Goal: Task Accomplishment & Management: Use online tool/utility

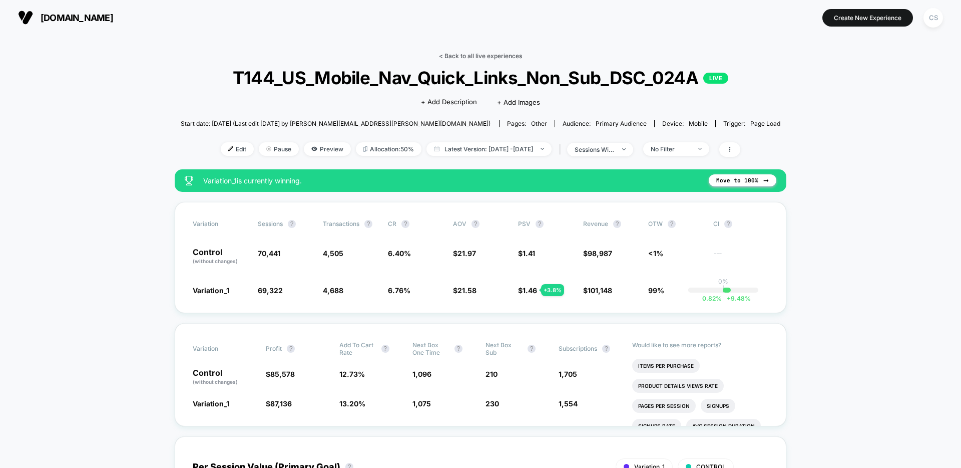
click at [489, 57] on link "< Back to all live experiences" at bounding box center [480, 56] width 83 height 8
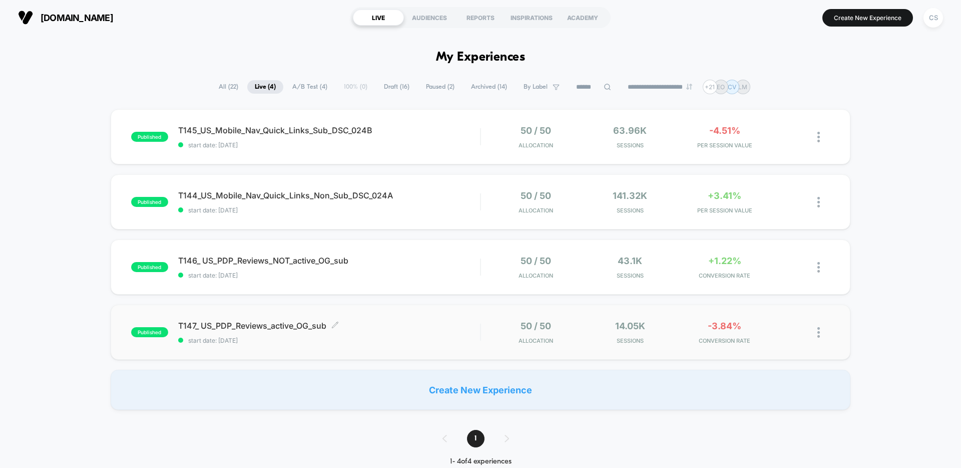
click at [423, 324] on span "T147_ US_PDP_Reviews_active_OG_sub Click to edit experience details" at bounding box center [329, 325] width 302 height 10
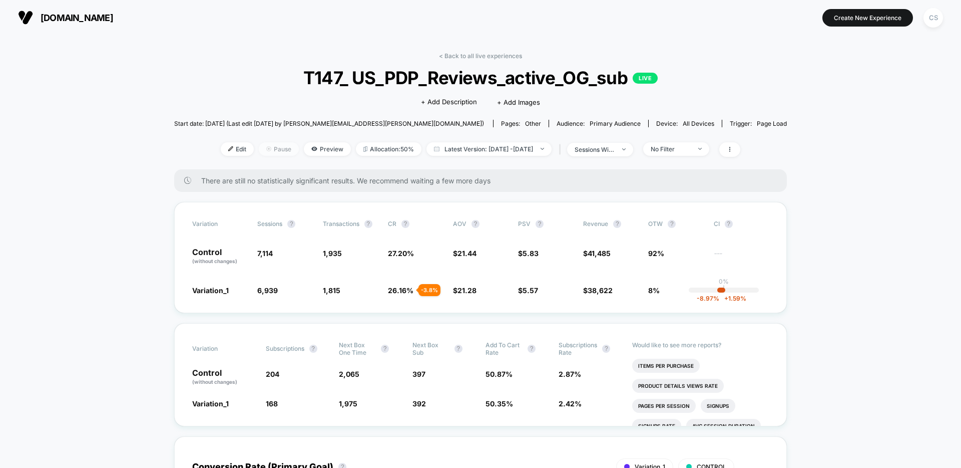
click at [259, 152] on span "Pause" at bounding box center [279, 149] width 40 height 14
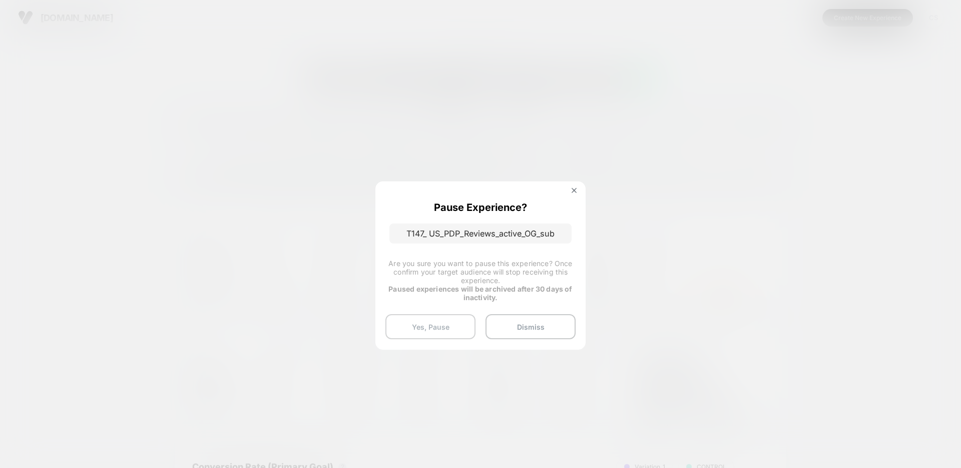
click at [438, 330] on button "Yes, Pause" at bounding box center [431, 326] width 90 height 25
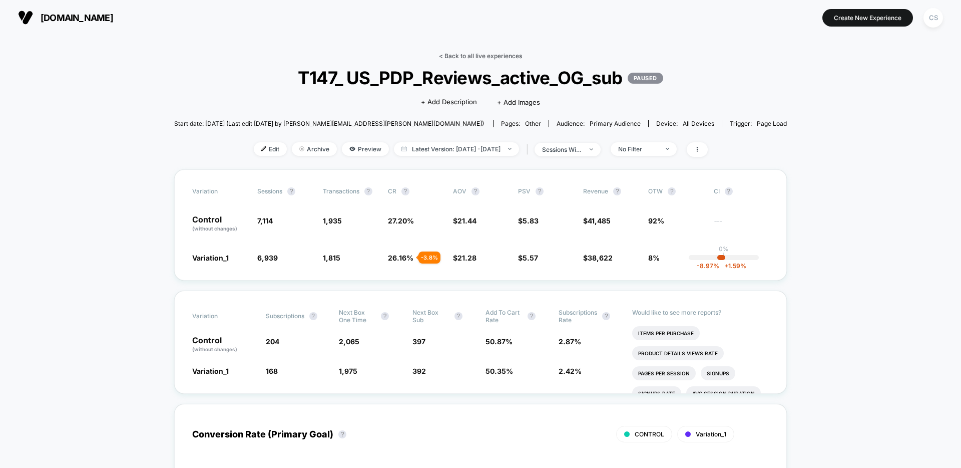
click at [478, 59] on link "< Back to all live experiences" at bounding box center [480, 56] width 83 height 8
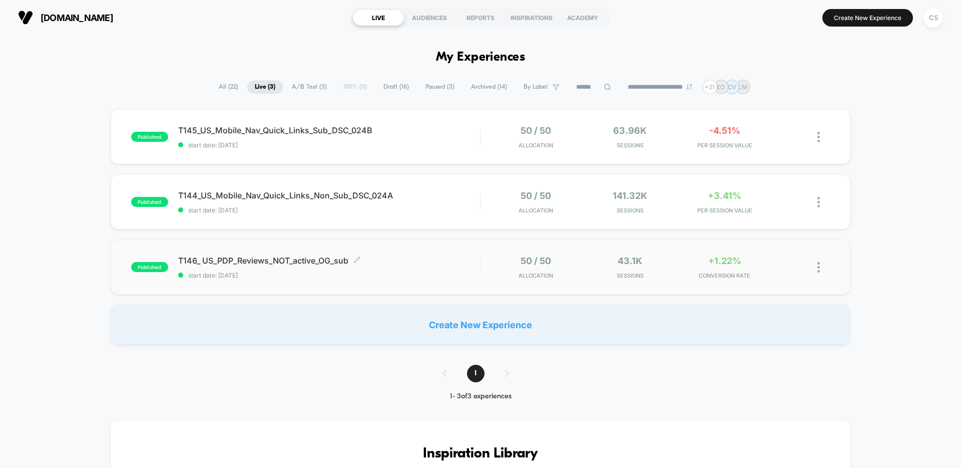
click at [388, 268] on div "T146_ US_PDP_Reviews_NOT_active_OG_sub Click to edit experience details Click t…" at bounding box center [329, 267] width 302 height 24
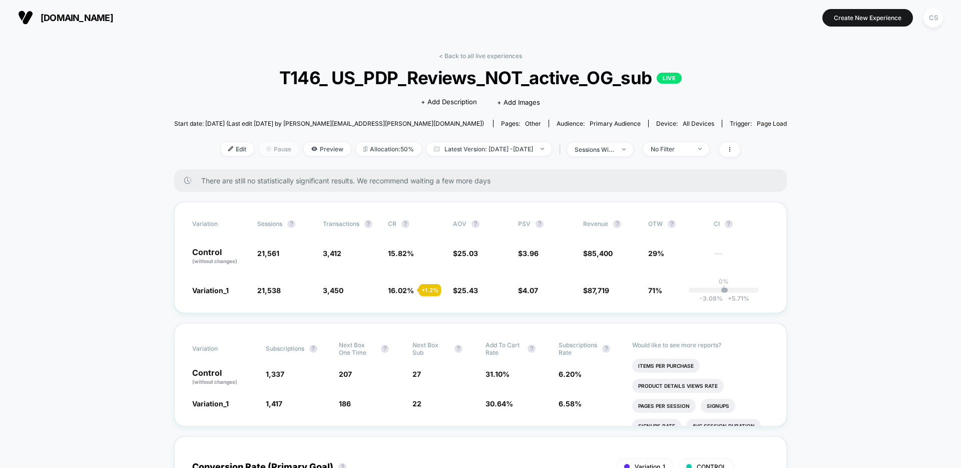
click at [259, 151] on span "Pause" at bounding box center [279, 149] width 40 height 14
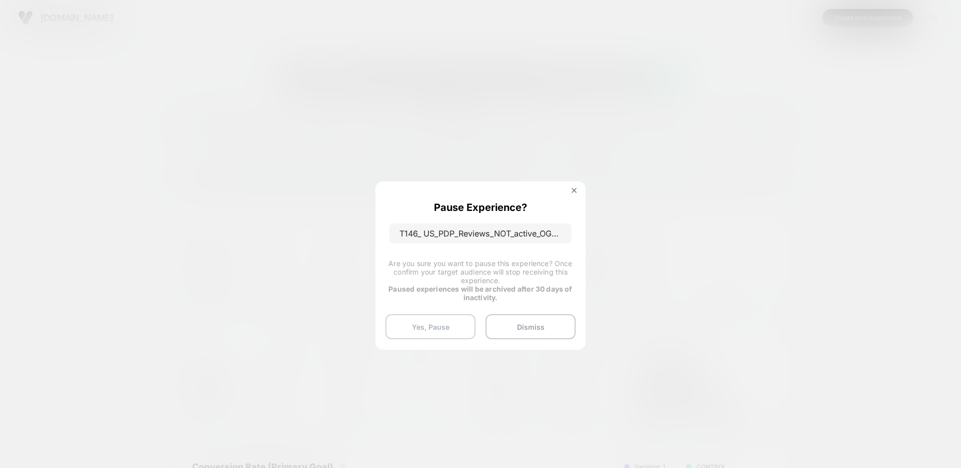
click at [448, 326] on button "Yes, Pause" at bounding box center [431, 326] width 90 height 25
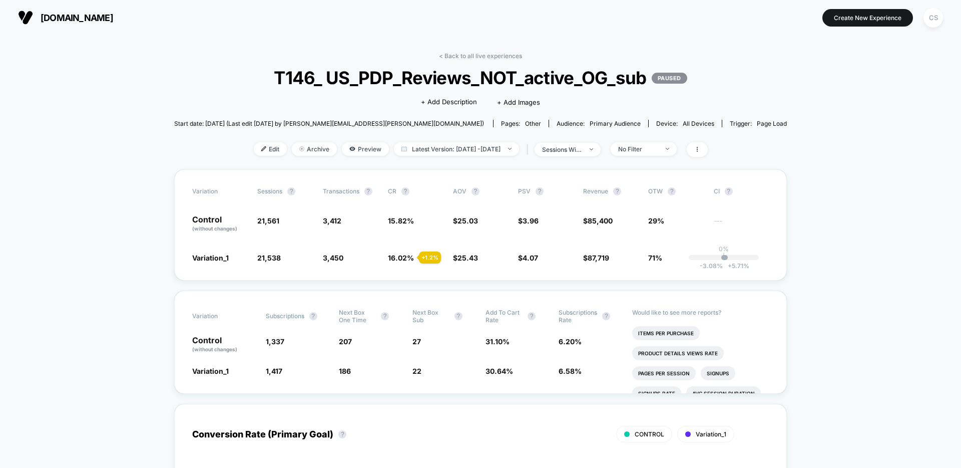
click at [486, 52] on link "< Back to all live experiences" at bounding box center [480, 56] width 83 height 8
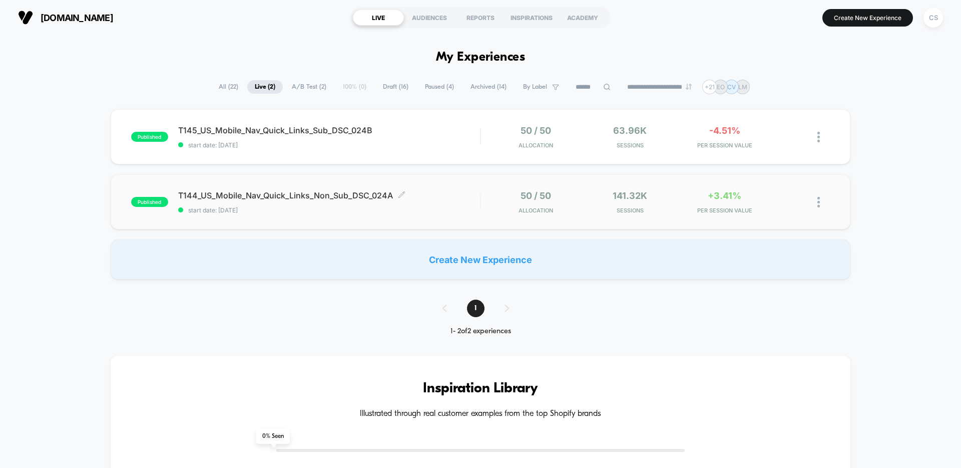
click at [464, 201] on div "T144_US_Mobile_Nav_Quick_Links_Non_Sub_DSC_024A Click to edit experience detail…" at bounding box center [329, 202] width 302 height 24
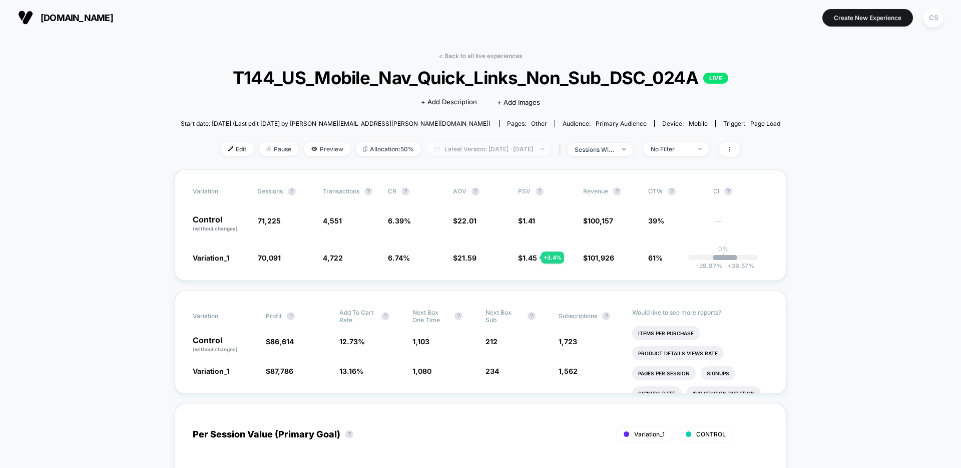
click at [496, 149] on span "Latest Version: [DATE] - [DATE]" at bounding box center [489, 149] width 125 height 14
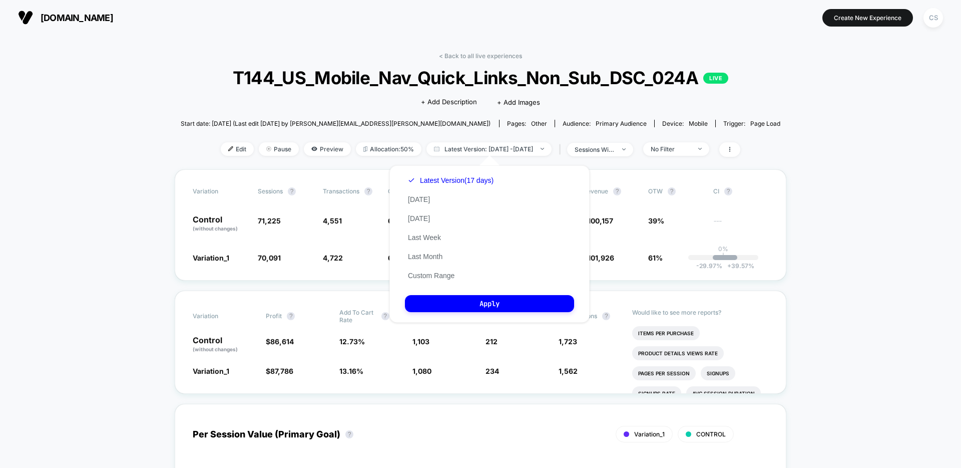
click at [263, 28] on section "[DOMAIN_NAME] [URL][DOMAIN_NAME]" at bounding box center [167, 17] width 305 height 25
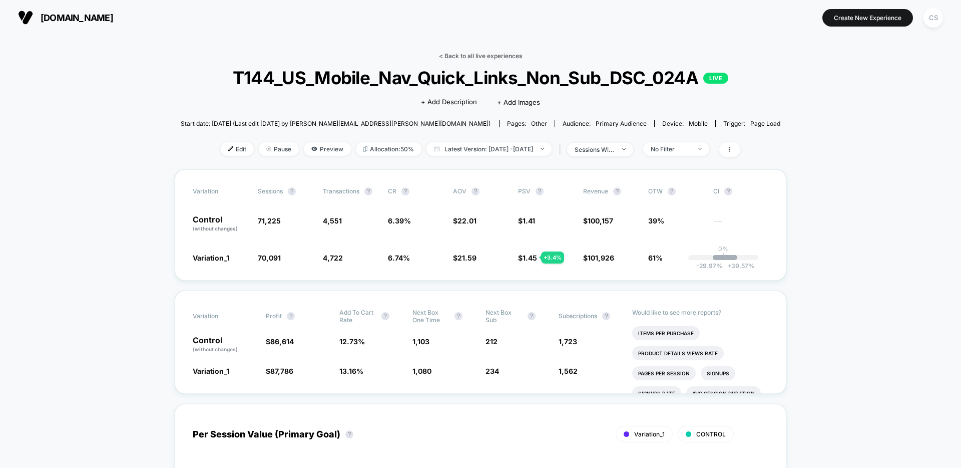
click at [490, 57] on link "< Back to all live experiences" at bounding box center [480, 56] width 83 height 8
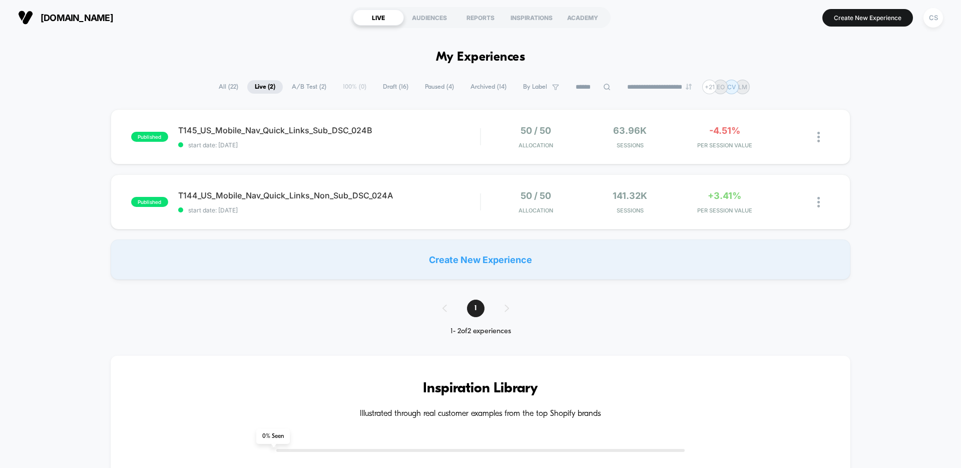
click at [392, 87] on span "Draft ( 16 )" at bounding box center [396, 87] width 41 height 14
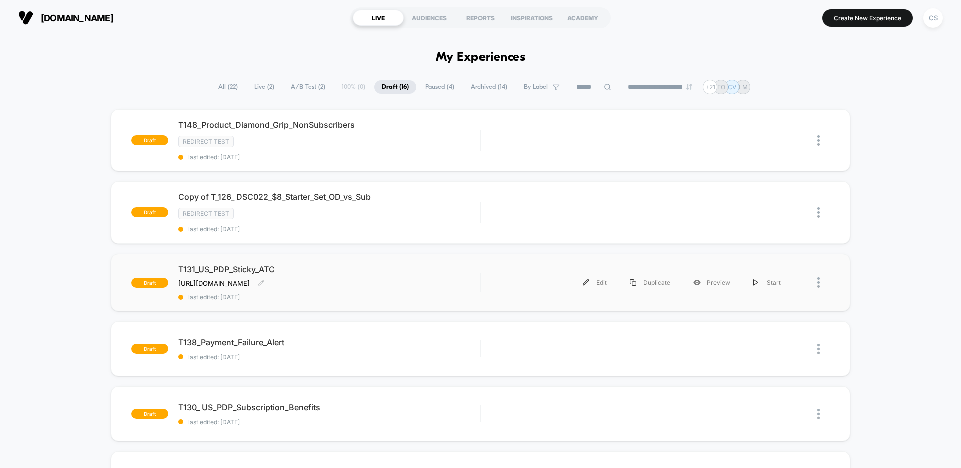
click at [261, 268] on span "T131_US_PDP_Sticky_ATC" at bounding box center [329, 269] width 302 height 10
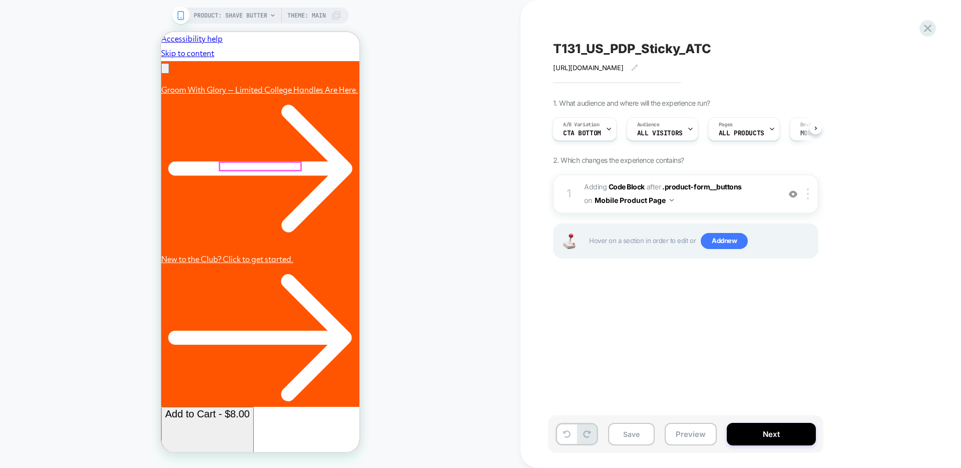
scroll to position [0, 155]
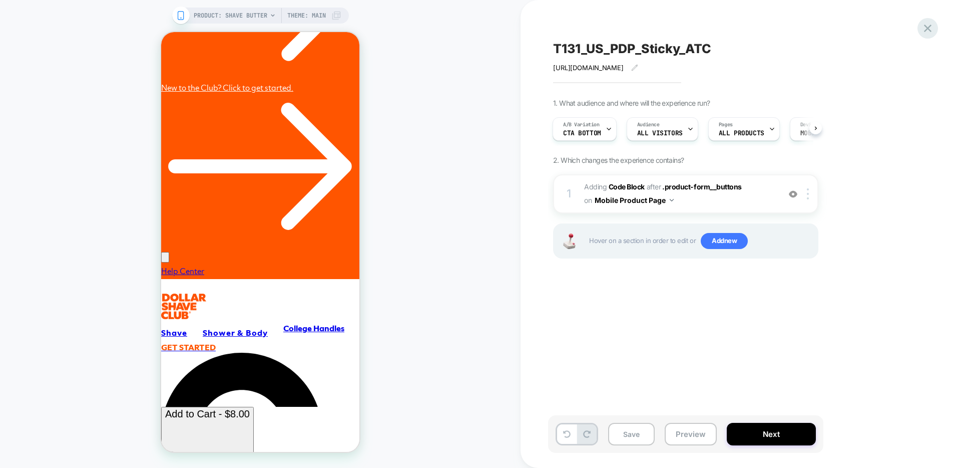
click at [927, 33] on icon at bounding box center [928, 29] width 14 height 14
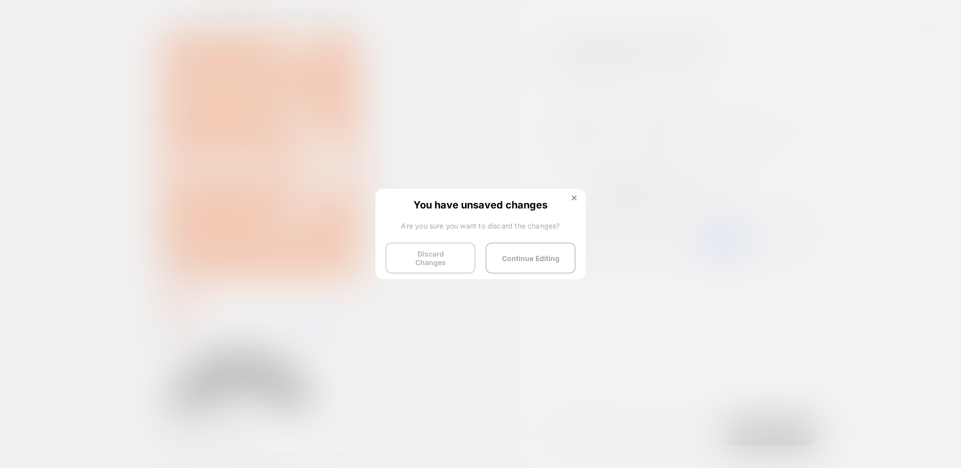
click at [428, 257] on button "Discard Changes" at bounding box center [431, 257] width 90 height 31
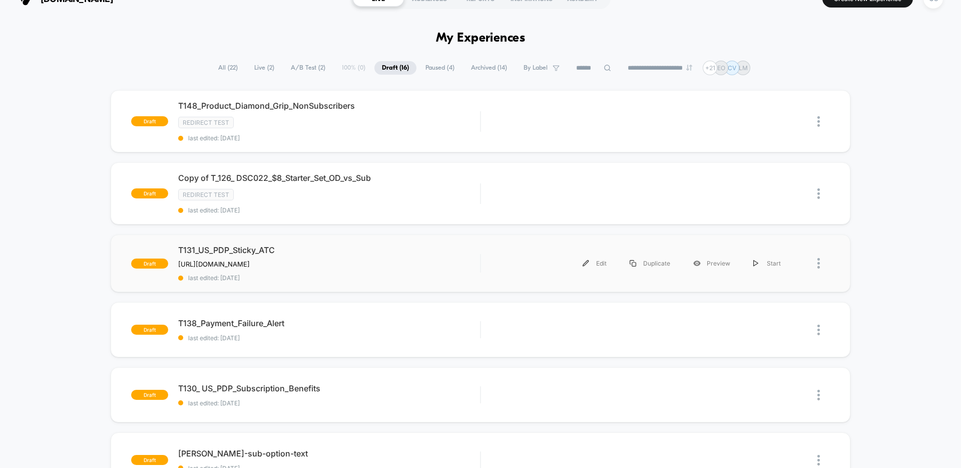
scroll to position [26, 0]
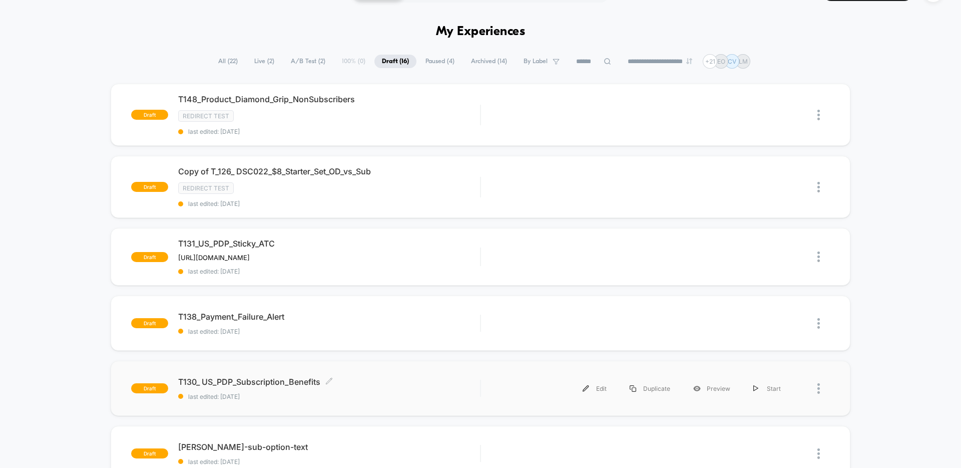
click at [411, 393] on span "last edited: [DATE]" at bounding box center [329, 397] width 302 height 8
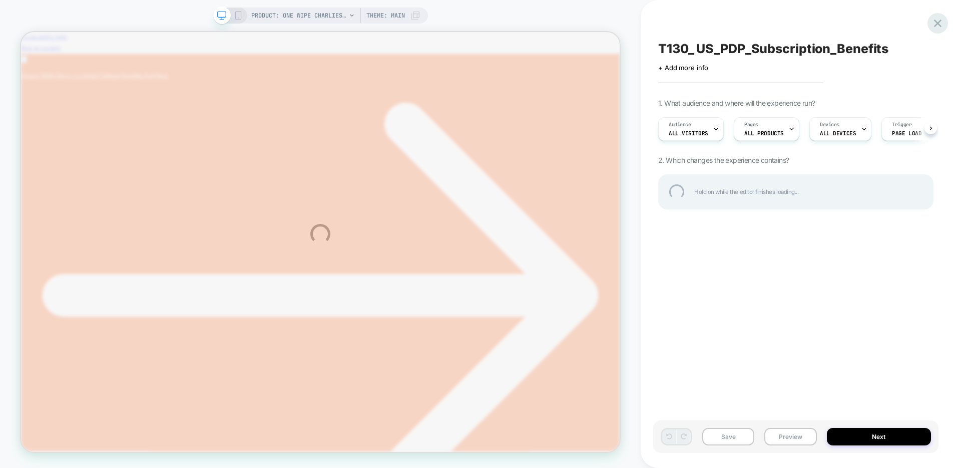
scroll to position [0, 365]
click at [939, 25] on div at bounding box center [938, 23] width 21 height 21
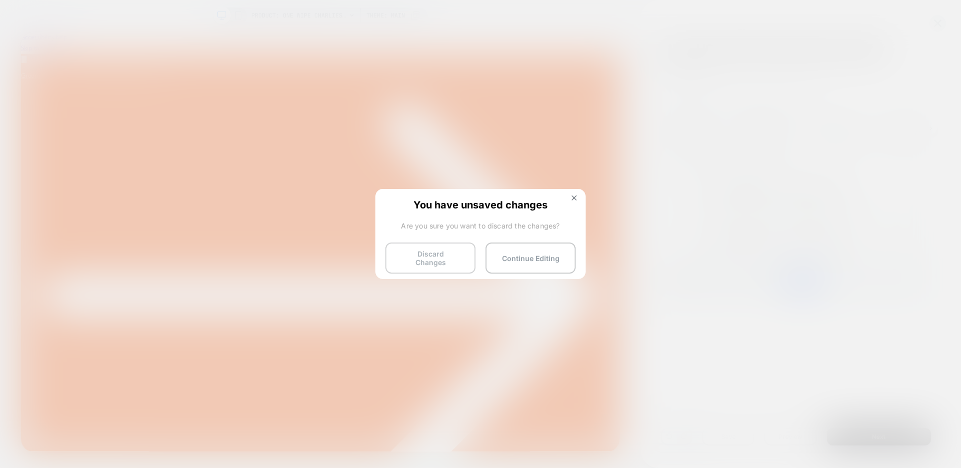
click at [447, 258] on button "Discard Changes" at bounding box center [431, 257] width 90 height 31
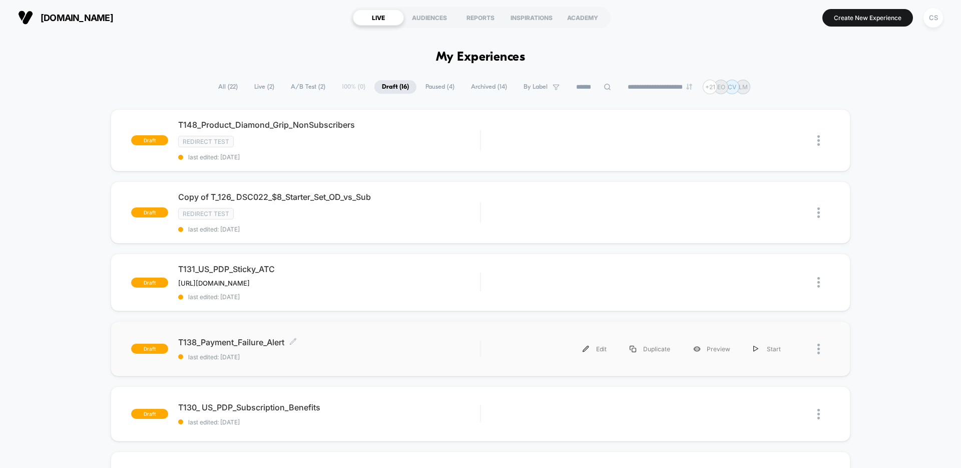
click at [336, 349] on div "T138_Payment_Failure_Alert Click to edit experience details Click to edit exper…" at bounding box center [329, 349] width 302 height 24
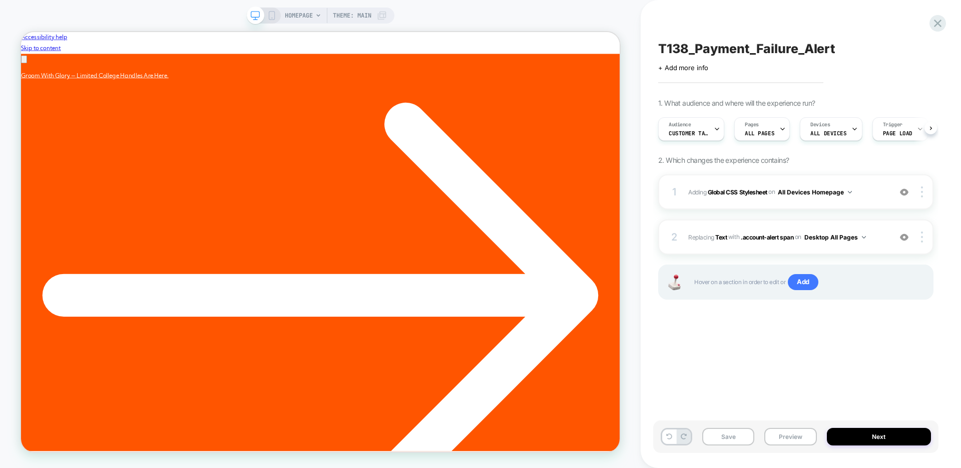
scroll to position [0, 1]
click at [712, 124] on div "Audience Customer Tag Update-payment-method" at bounding box center [688, 129] width 60 height 23
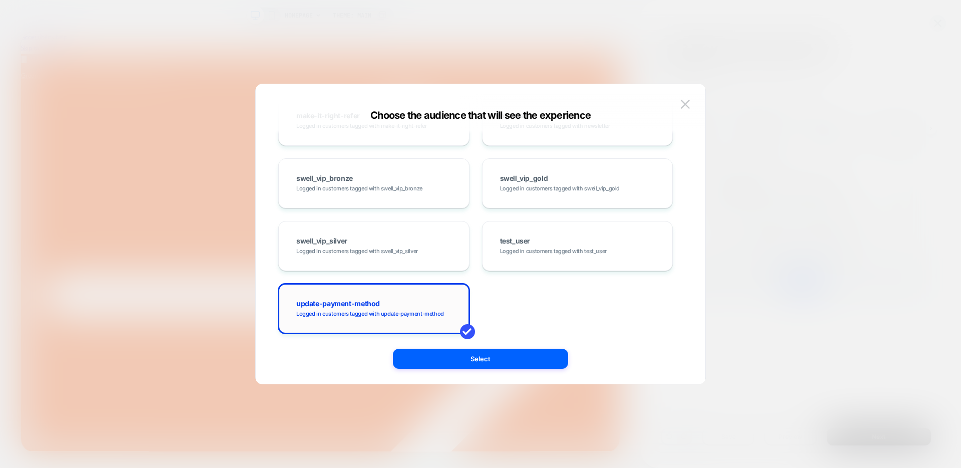
scroll to position [0, 365]
click at [398, 318] on div "update-payment-method Logged in customers tagged with update-payment-method" at bounding box center [374, 308] width 170 height 29
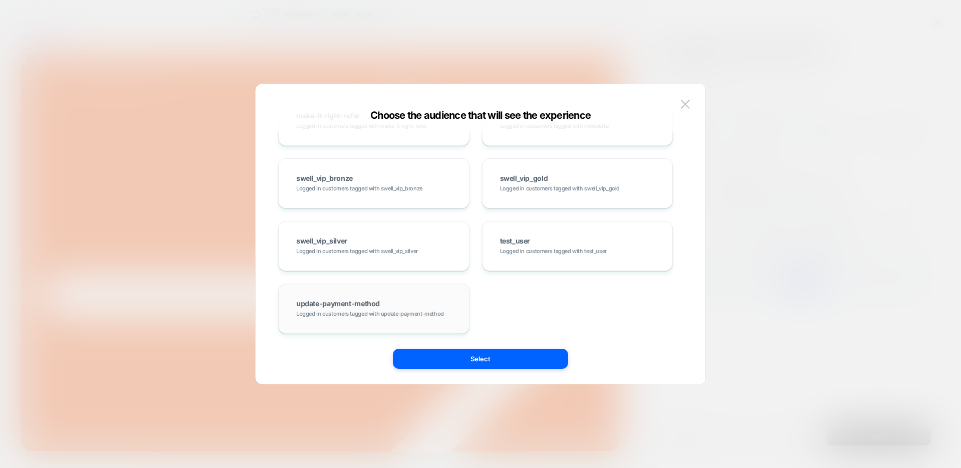
click at [397, 317] on div "update-payment-method Logged in customers tagged with update-payment-method" at bounding box center [374, 308] width 170 height 29
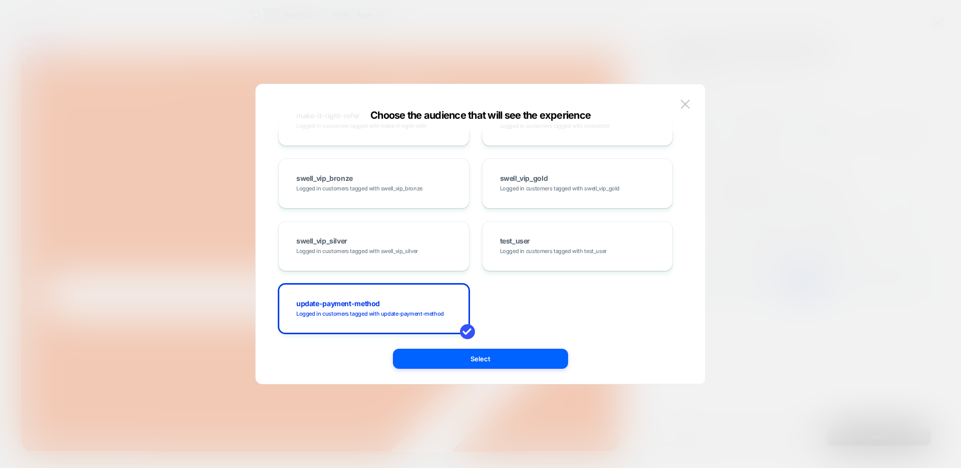
scroll to position [0, 0]
click at [685, 106] on img at bounding box center [685, 104] width 9 height 9
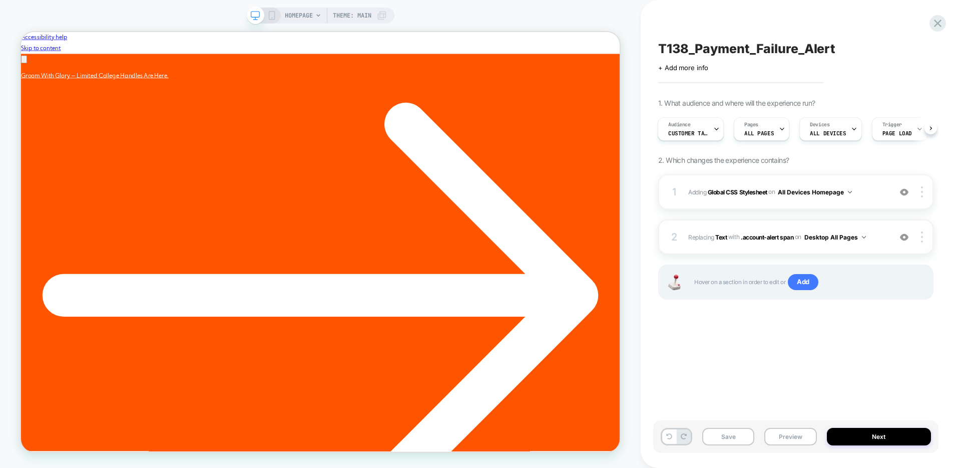
click at [905, 238] on img at bounding box center [904, 237] width 9 height 9
click at [905, 239] on img at bounding box center [904, 237] width 9 height 9
click at [907, 190] on img at bounding box center [904, 192] width 9 height 9
click at [743, 193] on b "Global CSS Stylesheet" at bounding box center [738, 192] width 60 height 8
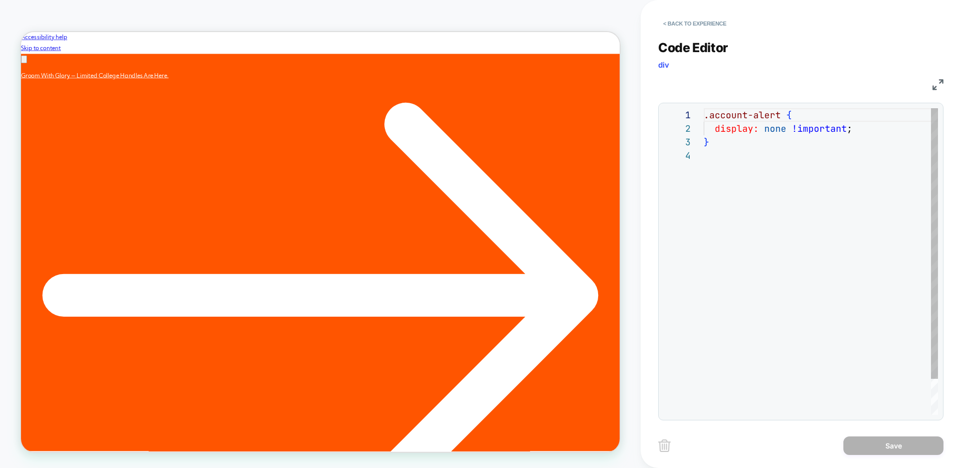
scroll to position [0, 365]
click at [689, 24] on button "< Back to experience" at bounding box center [694, 24] width 73 height 16
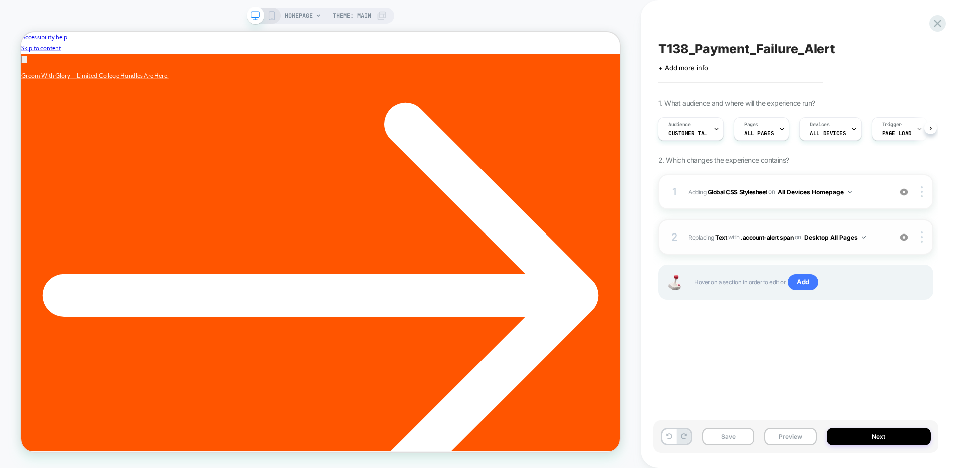
scroll to position [0, 0]
click at [763, 237] on span ".account-alert span" at bounding box center [767, 237] width 53 height 8
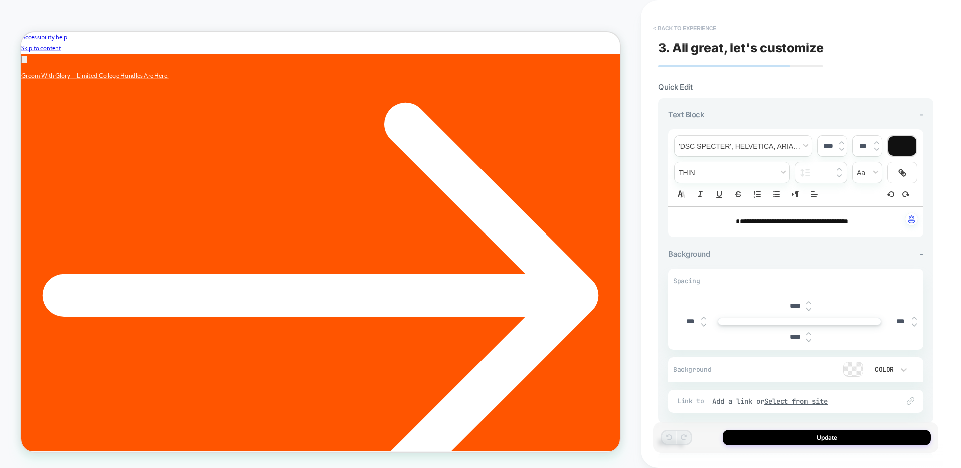
click at [685, 28] on button "< Back to experience" at bounding box center [684, 28] width 73 height 16
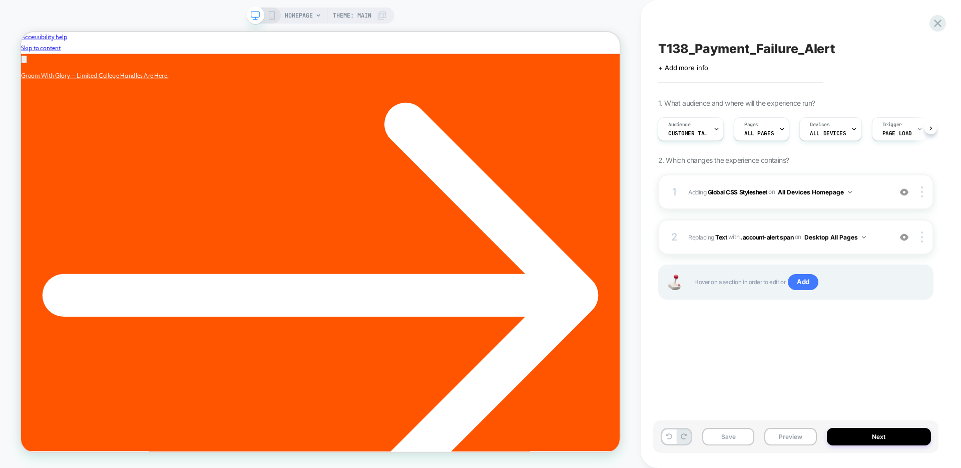
scroll to position [0, 365]
click at [756, 238] on span ".account-alert span" at bounding box center [767, 237] width 53 height 8
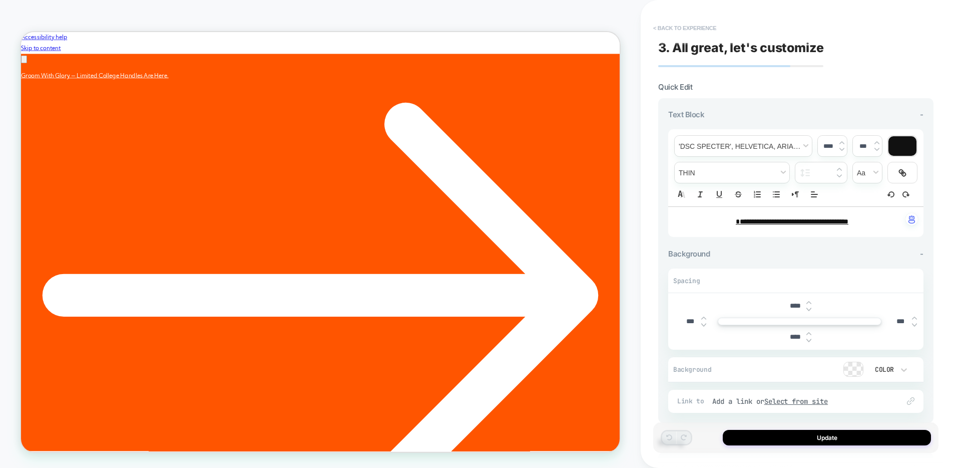
click at [697, 29] on button "< Back to experience" at bounding box center [684, 28] width 73 height 16
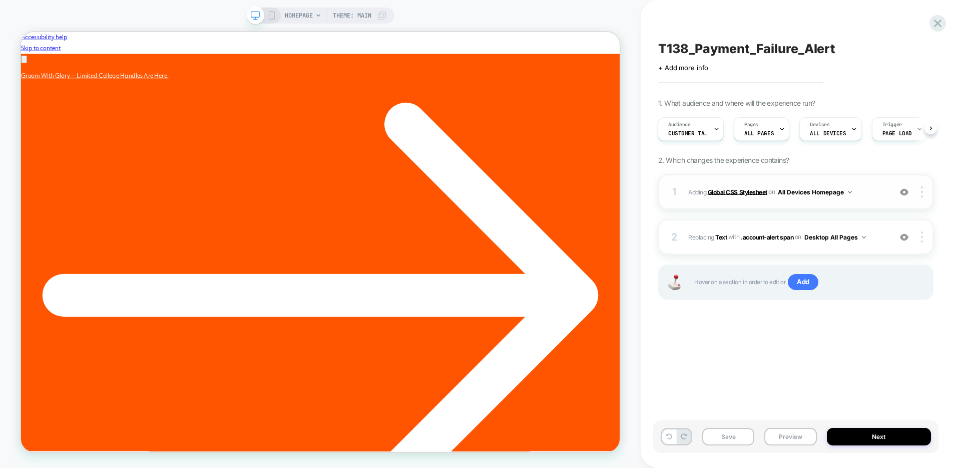
click at [733, 193] on b "Global CSS Stylesheet" at bounding box center [738, 192] width 60 height 8
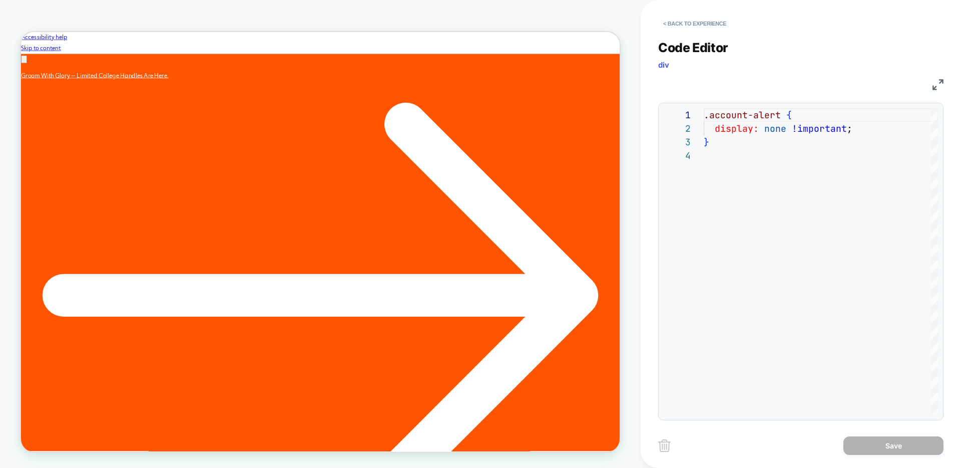
scroll to position [0, 0]
click at [706, 23] on button "< Back to experience" at bounding box center [694, 24] width 73 height 16
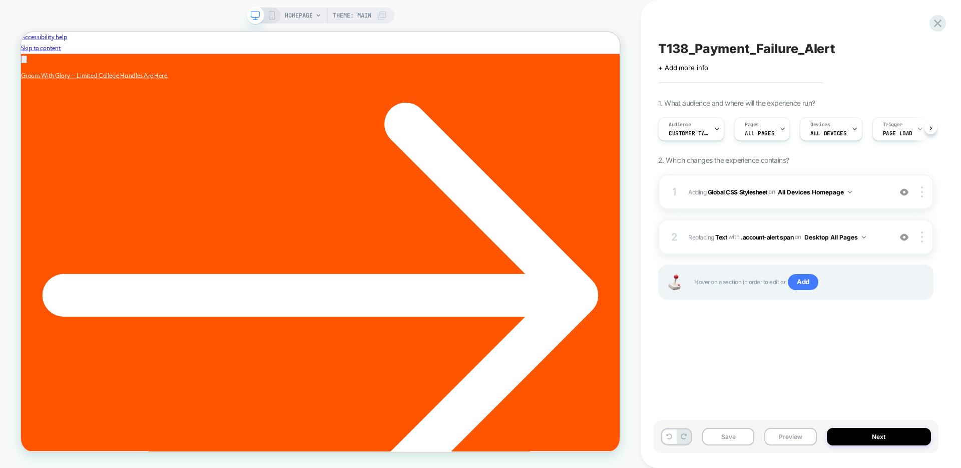
scroll to position [0, 1]
click at [921, 191] on img at bounding box center [922, 191] width 2 height 11
click at [872, 234] on div "Delete" at bounding box center [862, 232] width 89 height 27
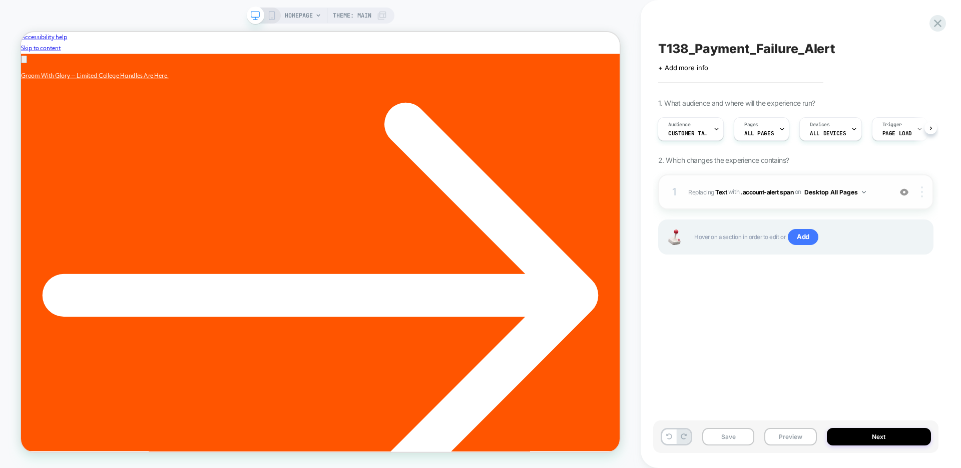
click at [923, 194] on div at bounding box center [923, 191] width 19 height 11
click at [919, 192] on div at bounding box center [923, 191] width 19 height 11
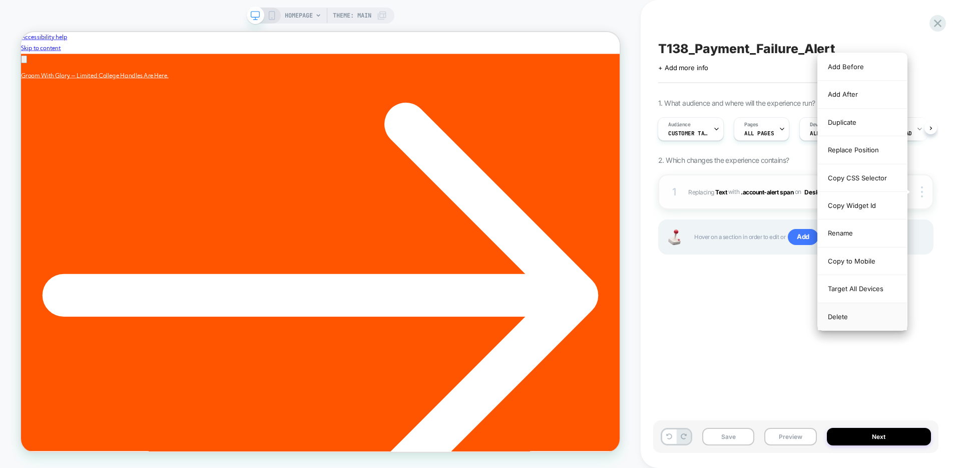
click at [876, 316] on div "Delete" at bounding box center [862, 316] width 89 height 27
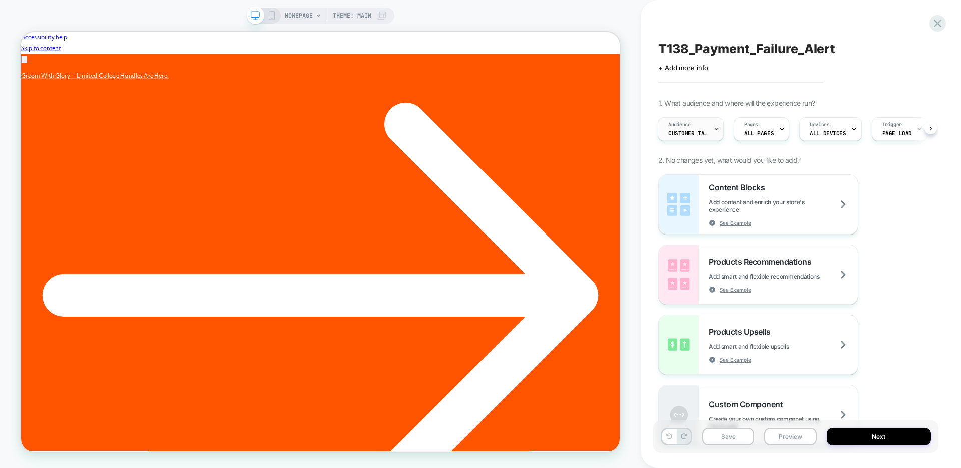
scroll to position [0, 0]
click at [545, 83] on link "Groom With Glory — Limited College Handles Are Here." at bounding box center [420, 378] width 799 height 590
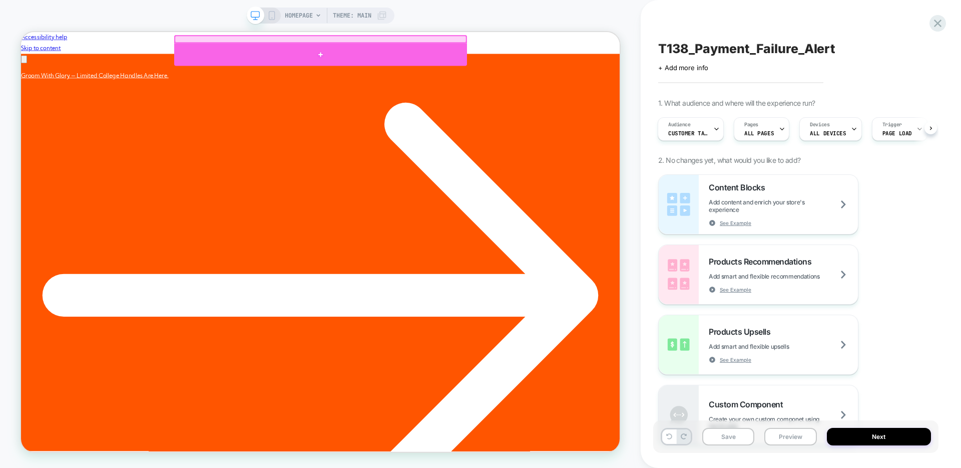
click at [421, 63] on div at bounding box center [420, 62] width 391 height 30
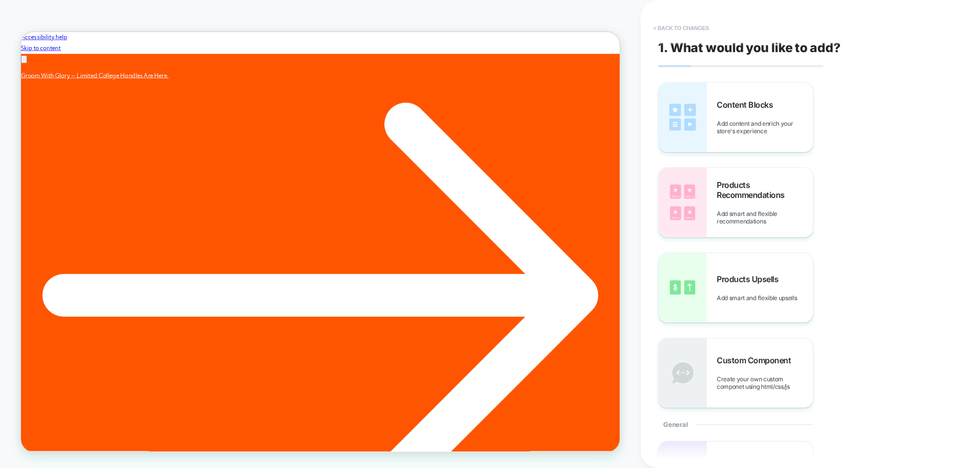
click at [682, 25] on button "< Back to changes" at bounding box center [681, 28] width 66 height 16
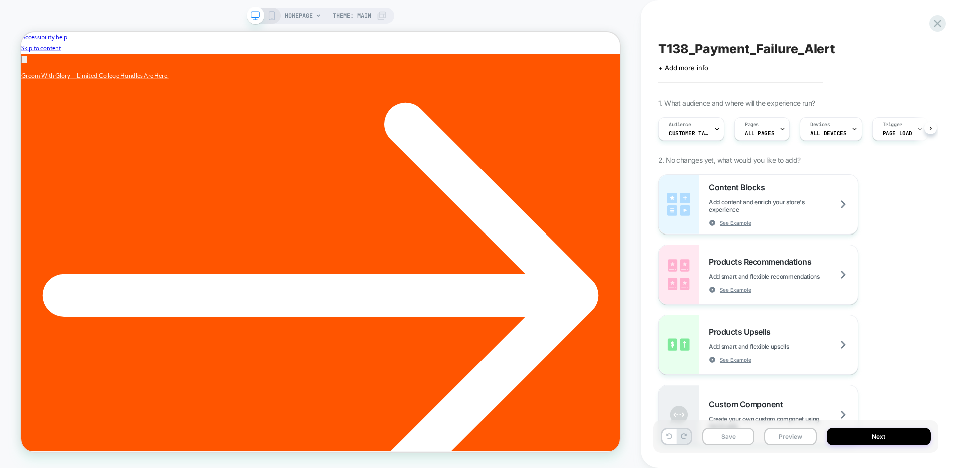
scroll to position [0, 1]
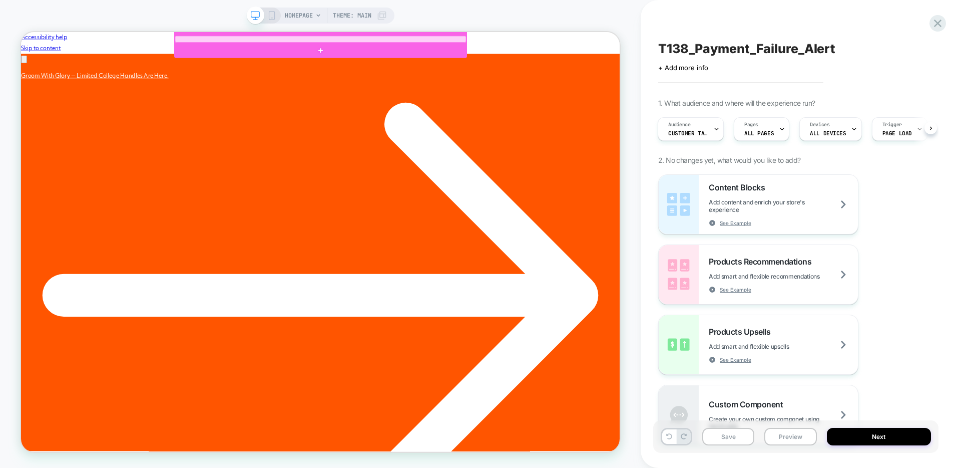
click at [414, 42] on div at bounding box center [420, 41] width 389 height 9
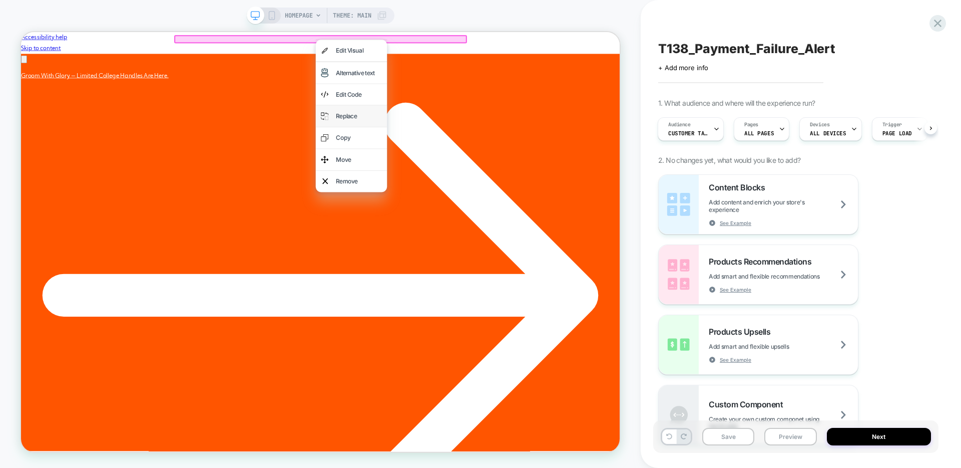
scroll to position [0, 0]
click at [479, 224] on div "Remove" at bounding box center [471, 231] width 61 height 15
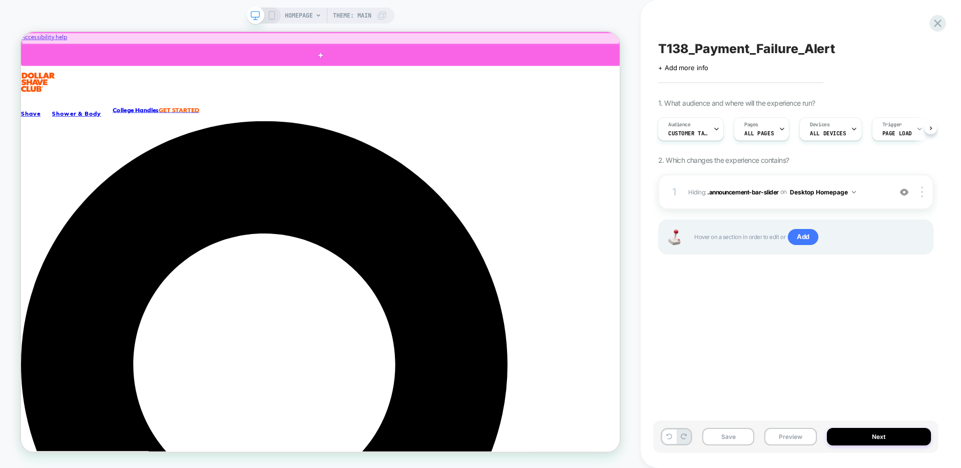
click at [354, 54] on div at bounding box center [420, 63] width 799 height 28
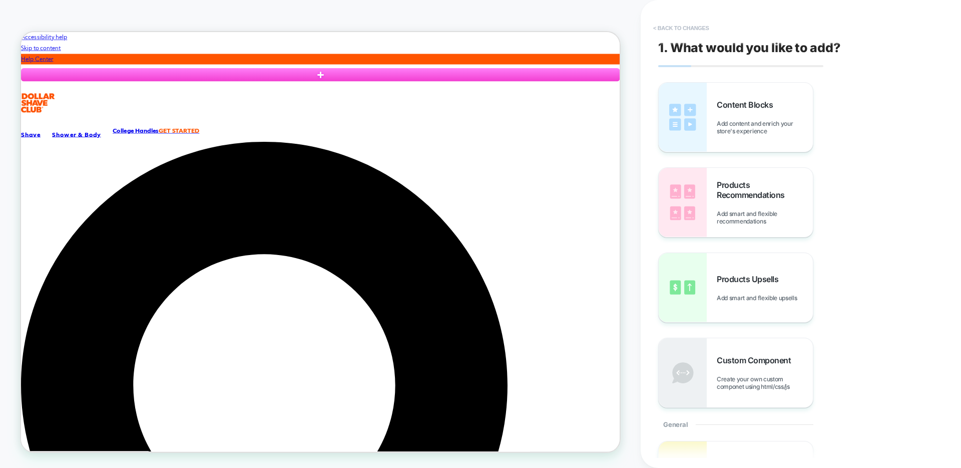
click at [687, 29] on button "< Back to changes" at bounding box center [681, 28] width 66 height 16
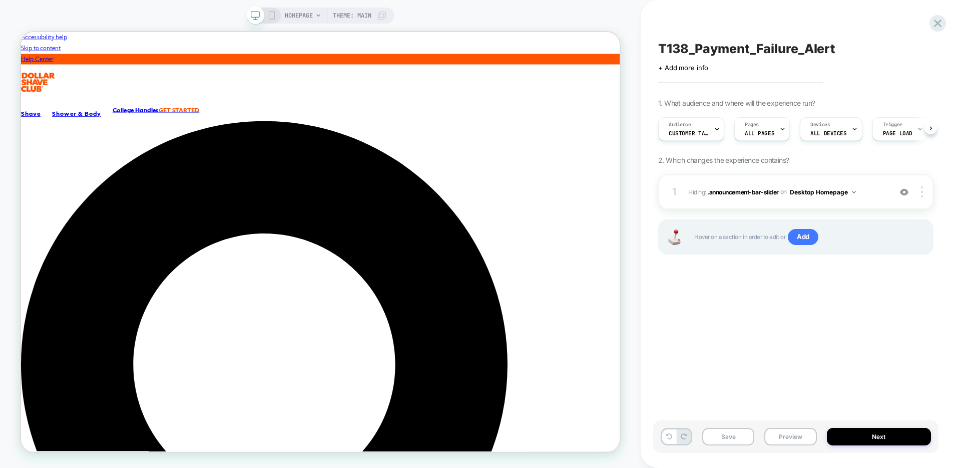
scroll to position [0, 1]
click at [937, 23] on icon at bounding box center [938, 24] width 8 height 8
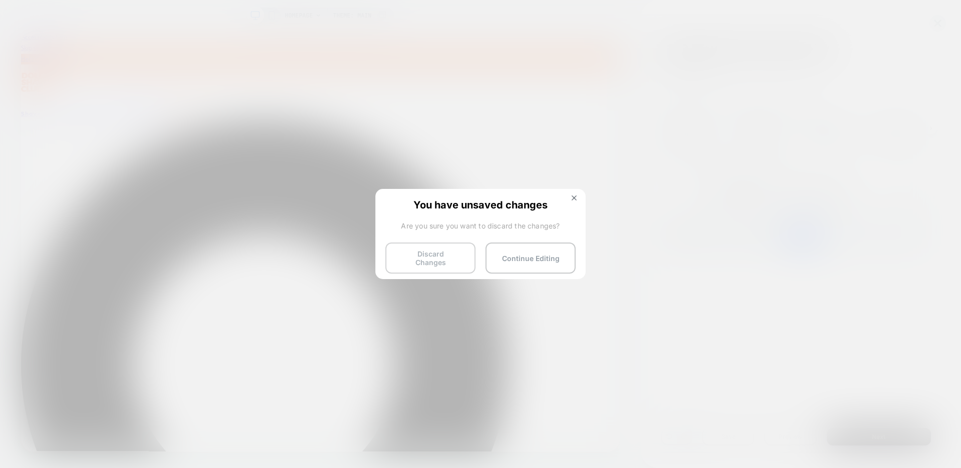
click at [427, 260] on button "Discard Changes" at bounding box center [431, 257] width 90 height 31
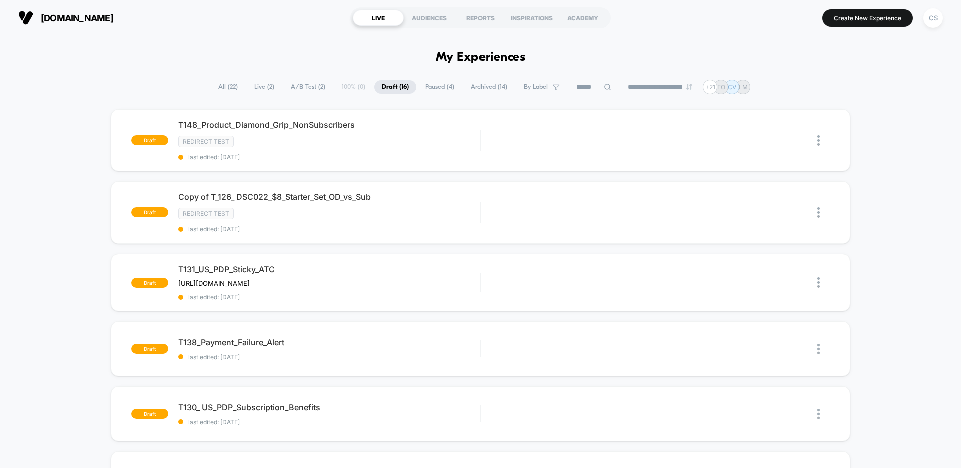
click at [471, 91] on span "Archived ( 14 )" at bounding box center [489, 87] width 51 height 14
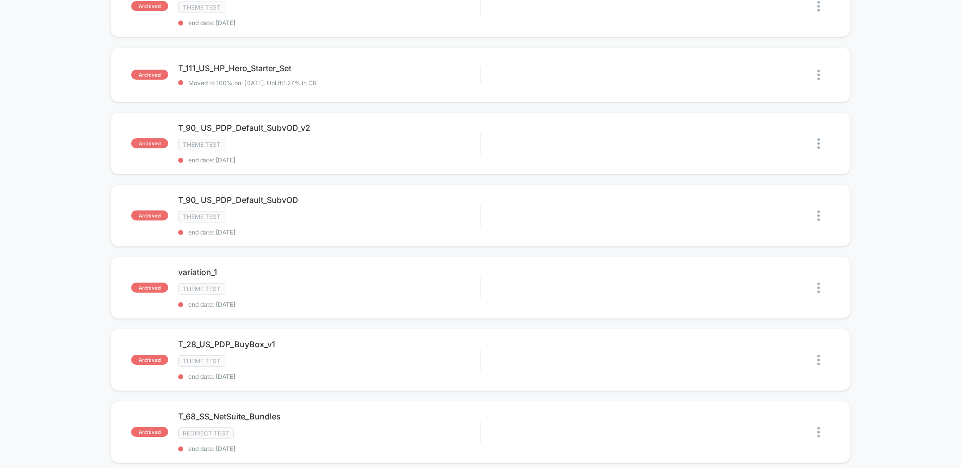
scroll to position [568, 0]
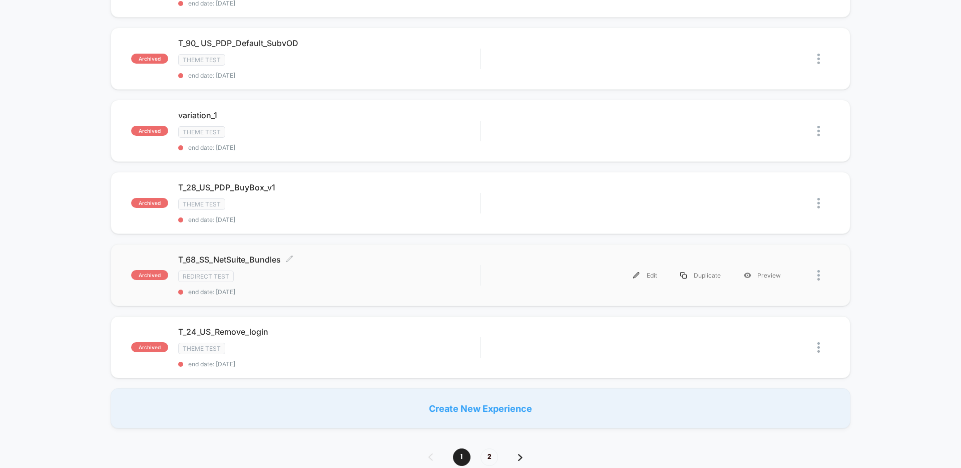
click at [367, 263] on div "T_68_SS_NetSuite_Bundles Click to edit experience details Click to edit experie…" at bounding box center [329, 274] width 302 height 41
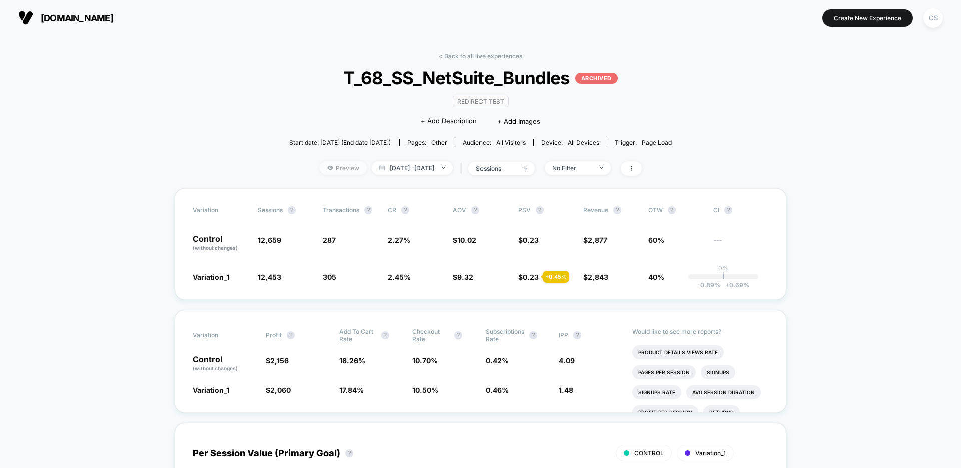
click at [324, 169] on span "Preview" at bounding box center [343, 168] width 47 height 14
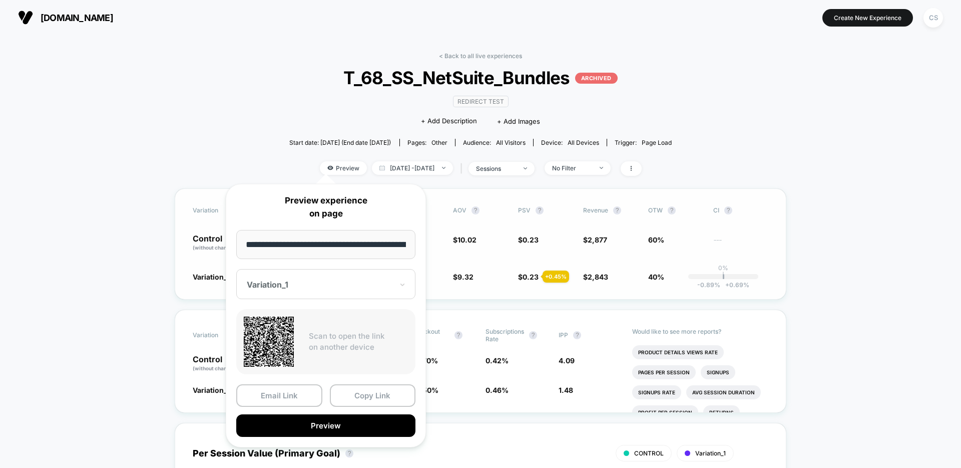
scroll to position [0, 94]
click at [367, 402] on button "Copy Link" at bounding box center [373, 396] width 86 height 23
